Goal: Task Accomplishment & Management: Manage account settings

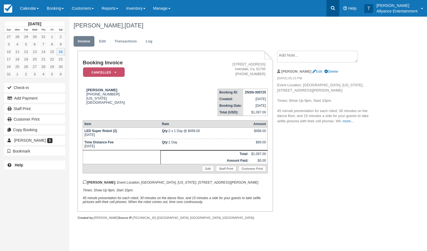
click at [333, 8] on icon at bounding box center [333, 8] width 6 height 6
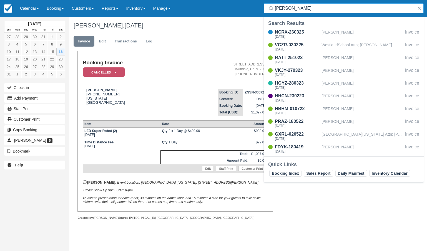
type input "[PERSON_NAME]"
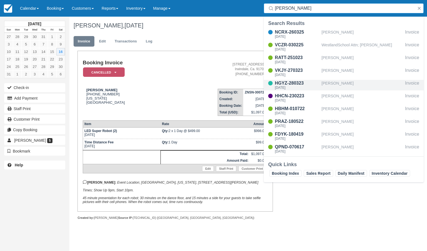
click at [299, 87] on div "[DATE]" at bounding box center [297, 87] width 44 height 3
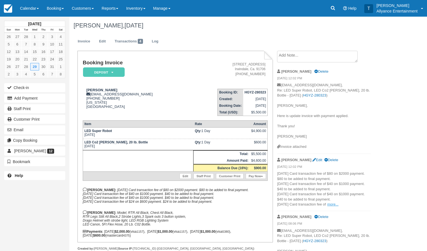
click at [337, 202] on link "more..." at bounding box center [332, 204] width 11 height 4
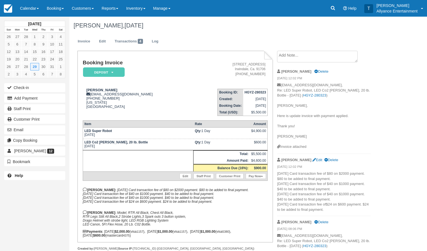
click at [193, 34] on div "[PERSON_NAME], [DATE]" at bounding box center [229, 26] width 320 height 18
click at [104, 41] on link "Edit" at bounding box center [102, 41] width 15 height 11
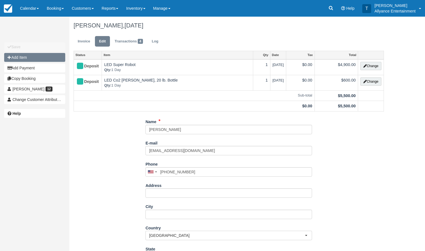
click at [58, 55] on button "Add Item" at bounding box center [34, 57] width 61 height 9
type input "0.00"
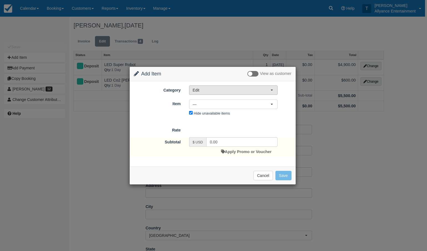
click at [272, 92] on button "Edit" at bounding box center [233, 89] width 89 height 9
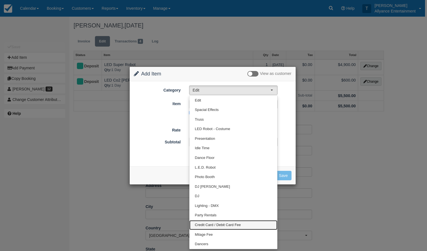
click at [225, 224] on span "Credit Card / Debit Card Fee" at bounding box center [218, 225] width 46 height 5
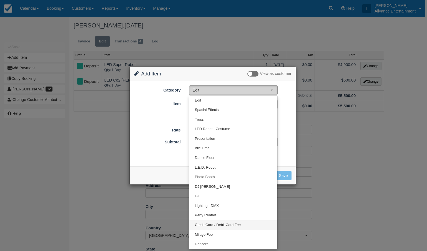
select select "27"
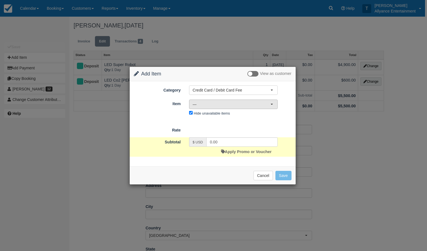
click at [271, 104] on span "button" at bounding box center [272, 104] width 2 height 1
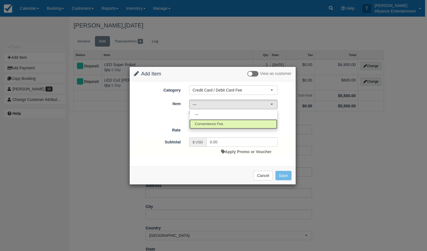
click at [227, 122] on link "Convenience Fee" at bounding box center [233, 124] width 88 height 10
select select "79"
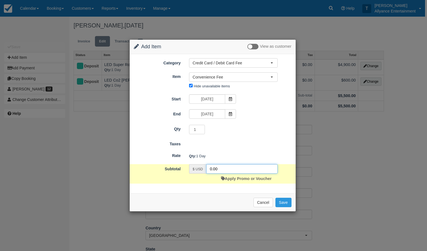
click at [211, 169] on input "0.00" at bounding box center [241, 168] width 71 height 9
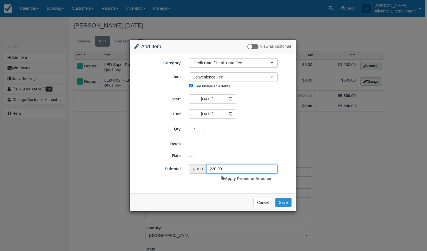
type input "220.00"
click at [285, 203] on button "Save" at bounding box center [283, 202] width 16 height 9
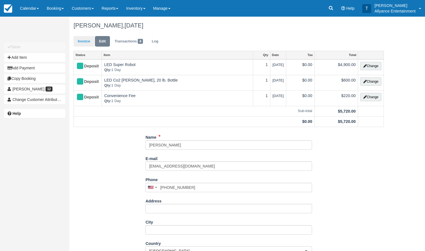
click at [82, 40] on link "Invoice" at bounding box center [84, 41] width 21 height 11
